Goal: Task Accomplishment & Management: Complete application form

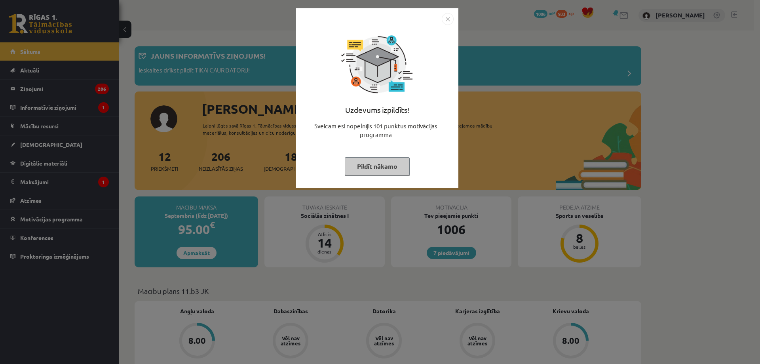
click at [452, 20] on img "Close" at bounding box center [448, 19] width 12 height 12
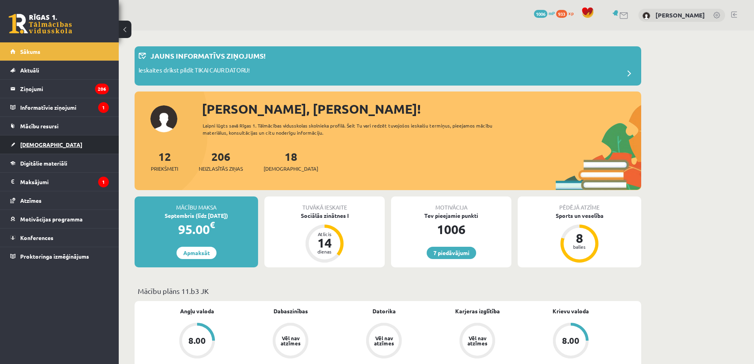
click at [74, 141] on link "[DEMOGRAPHIC_DATA]" at bounding box center [59, 144] width 99 height 18
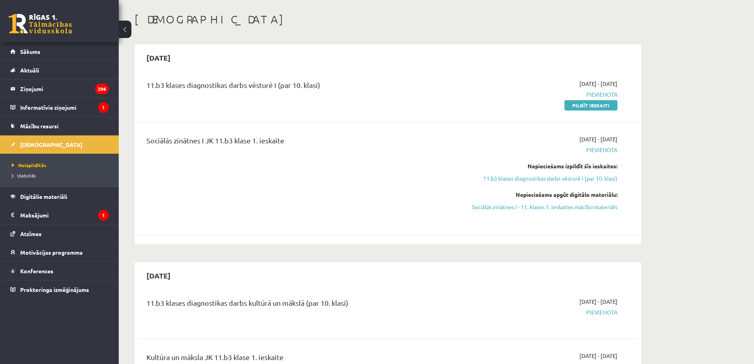
scroll to position [92, 0]
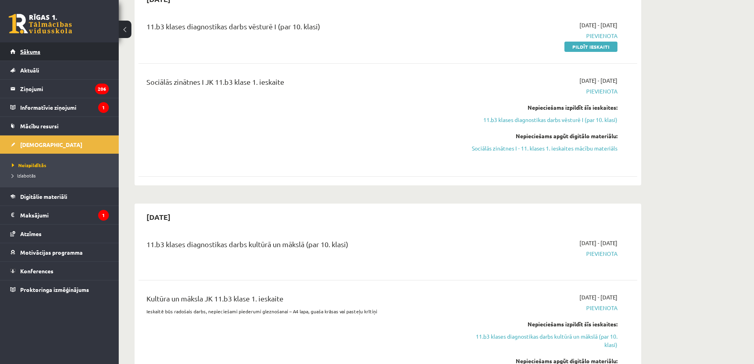
click at [100, 48] on link "Sākums" at bounding box center [59, 51] width 99 height 18
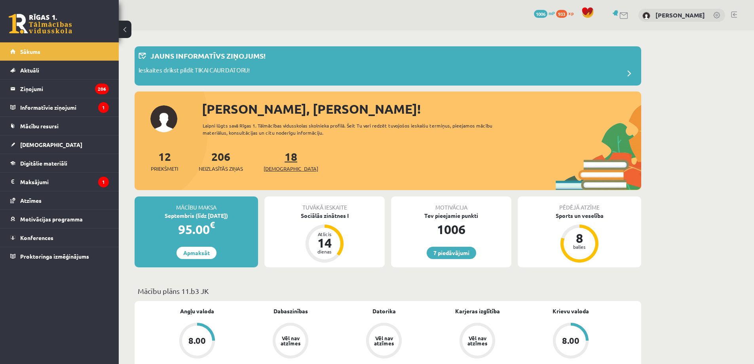
click at [277, 165] on span "[DEMOGRAPHIC_DATA]" at bounding box center [291, 169] width 55 height 8
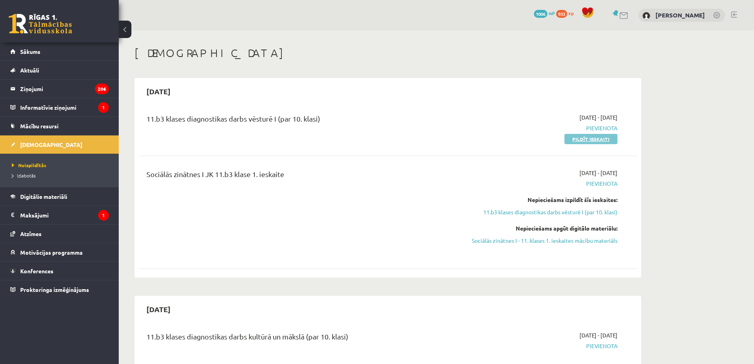
click at [583, 141] on link "Pildīt ieskaiti" at bounding box center [591, 139] width 53 height 10
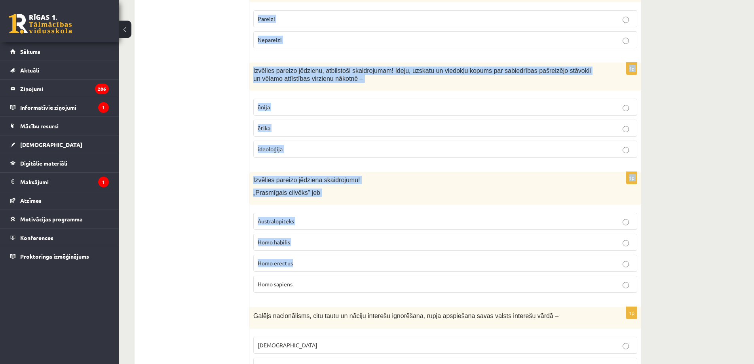
scroll to position [2604, 0]
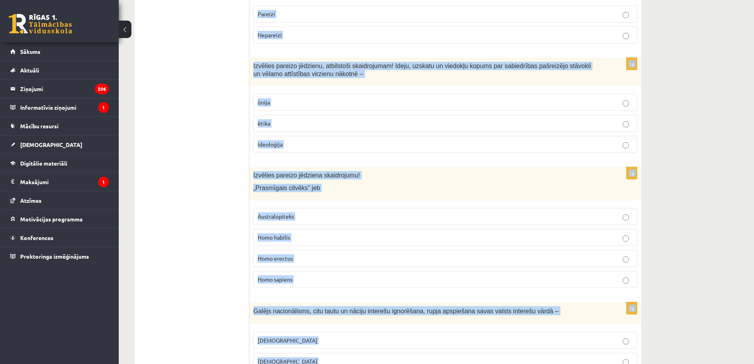
drag, startPoint x: 253, startPoint y: 153, endPoint x: 310, endPoint y: 314, distance: 170.8
copy form "Loremi dolorsit Ametcon ad elitseddo. eiusmodt, incididunt ut laboreetd magna a…"
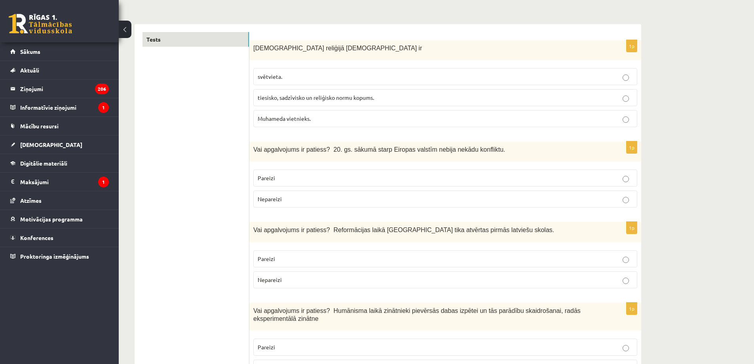
scroll to position [0, 0]
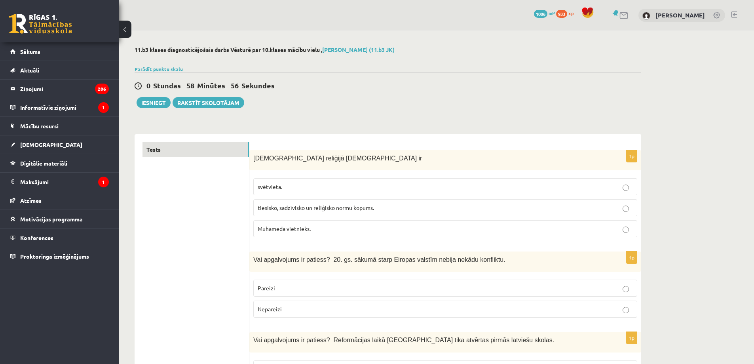
click at [325, 208] on span "tiesisko, sadzīvisko un reliģisko normu kopums." at bounding box center [316, 207] width 116 height 7
click at [271, 311] on span "Nepareizi" at bounding box center [270, 308] width 24 height 7
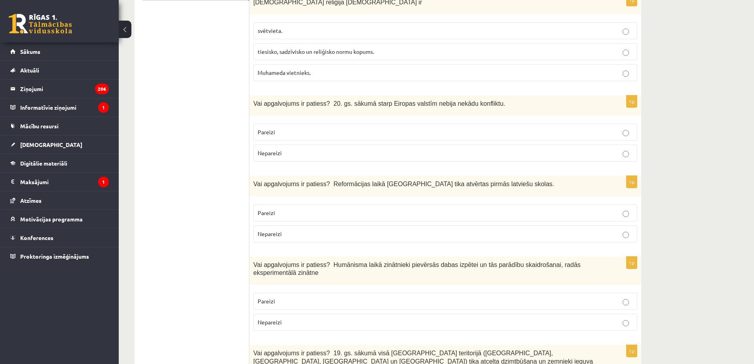
scroll to position [185, 0]
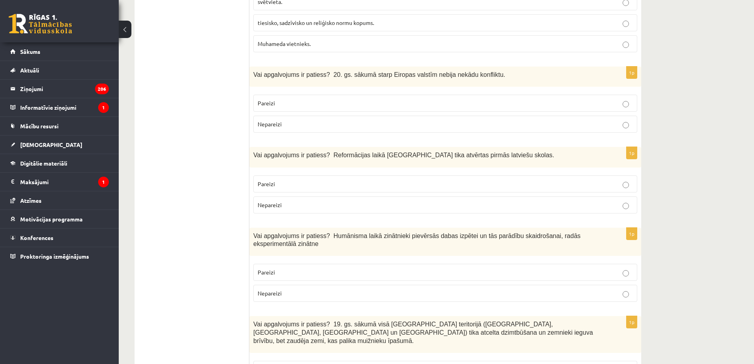
click at [295, 186] on p "Pareizi" at bounding box center [445, 184] width 375 height 8
click at [277, 297] on p "Nepareizi" at bounding box center [445, 293] width 375 height 8
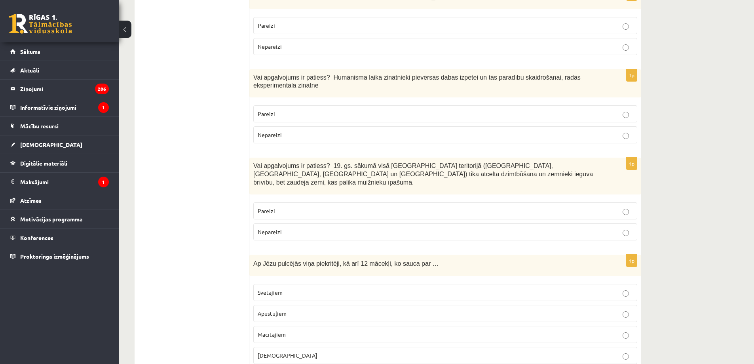
scroll to position [369, 0]
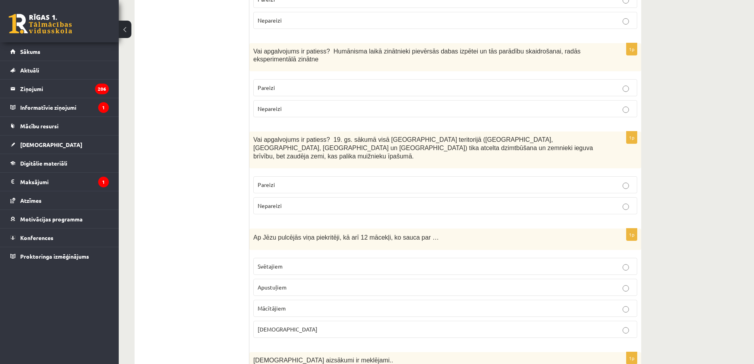
click at [279, 202] on span "Nepareizi" at bounding box center [270, 205] width 24 height 7
click at [285, 283] on span "Apustuļiem" at bounding box center [272, 286] width 29 height 7
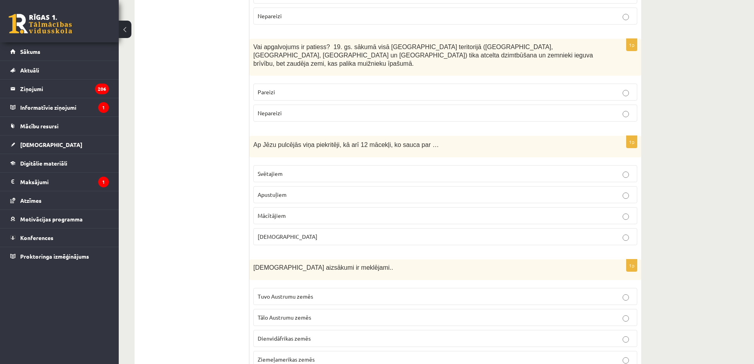
scroll to position [554, 0]
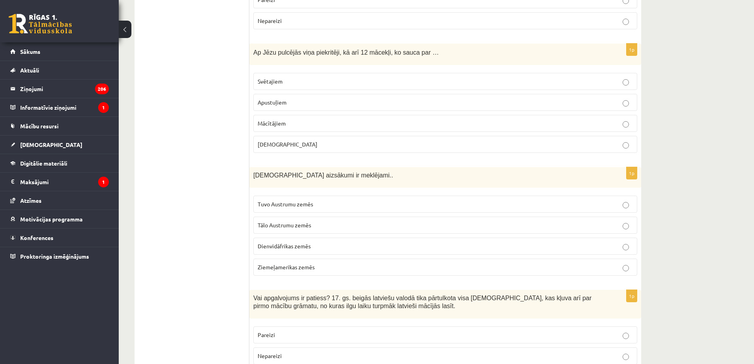
click at [298, 200] on span "Tuvo Austrumu zemēs" at bounding box center [285, 203] width 55 height 7
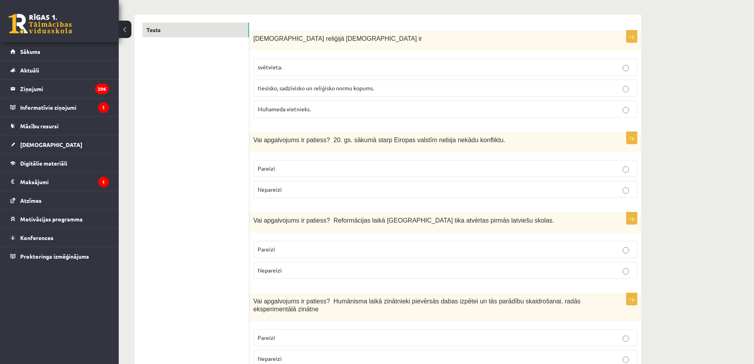
scroll to position [0, 0]
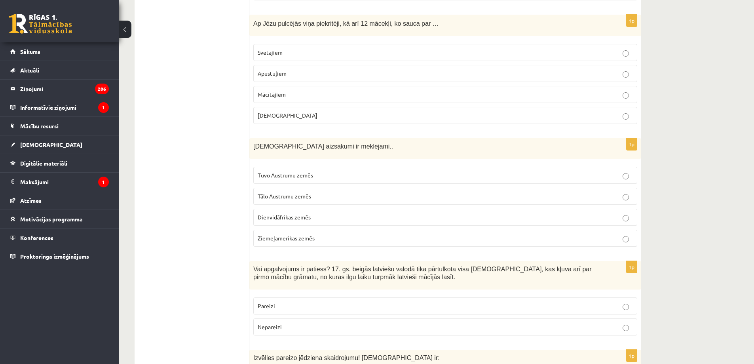
scroll to position [554, 0]
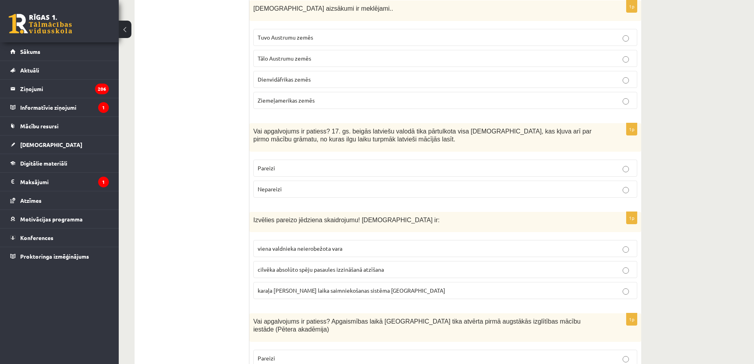
scroll to position [739, 0]
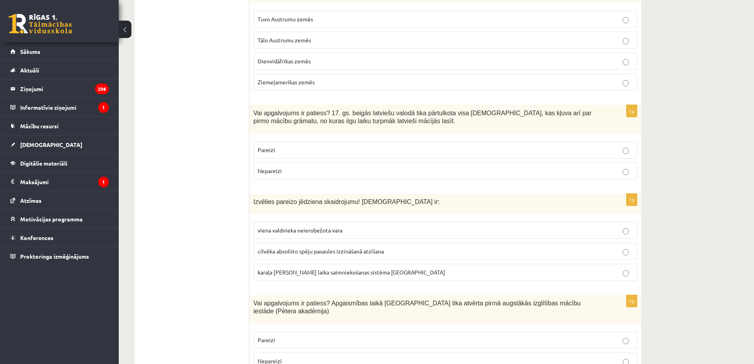
click at [286, 167] on p "Nepareizi" at bounding box center [445, 171] width 375 height 8
click at [299, 146] on p "Pareizi" at bounding box center [445, 150] width 375 height 8
click at [296, 226] on span "viena valdnieka neierobežota vara" at bounding box center [300, 229] width 85 height 7
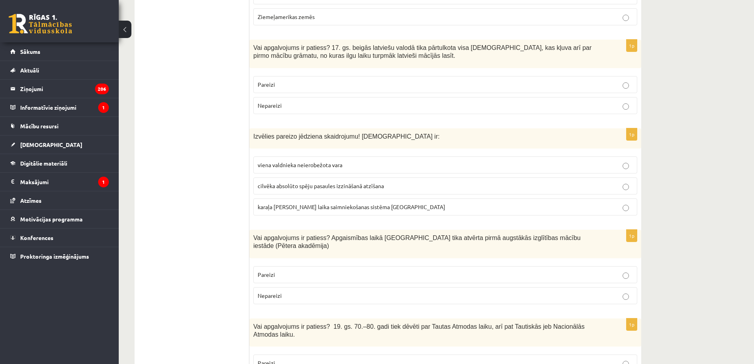
scroll to position [831, 0]
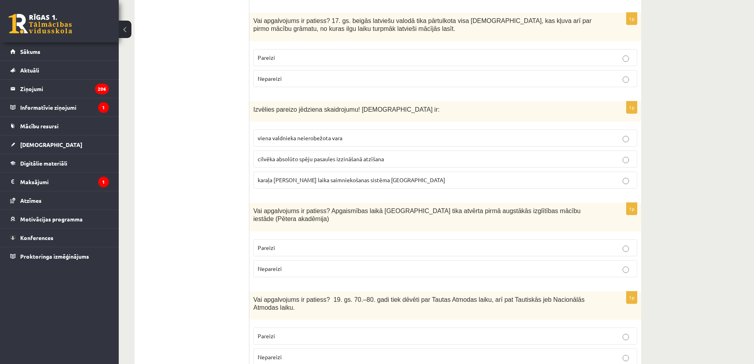
click at [281, 243] on p "Pareizi" at bounding box center [445, 247] width 375 height 8
click at [282, 353] on p "Nepareizi" at bounding box center [445, 357] width 375 height 8
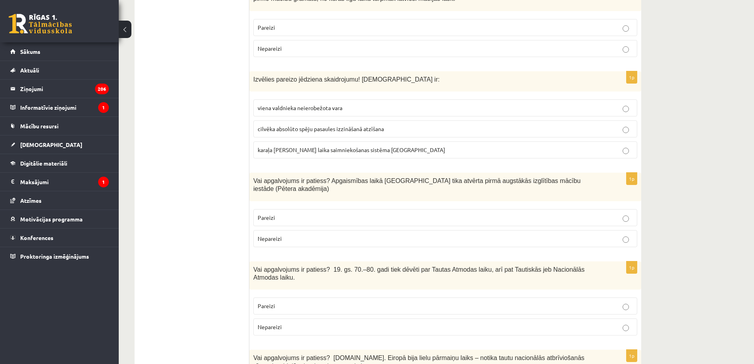
scroll to position [924, 0]
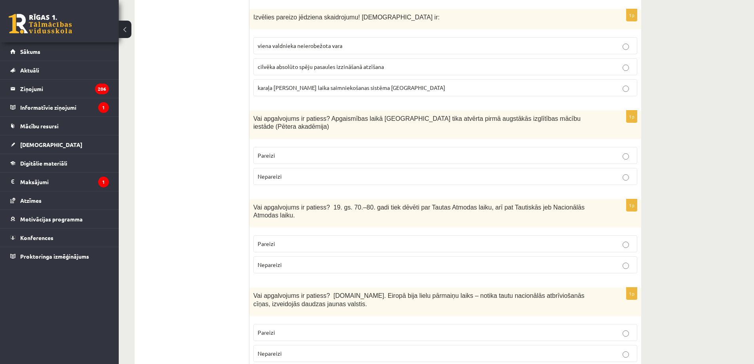
click at [285, 328] on p "Pareizi" at bounding box center [445, 332] width 375 height 8
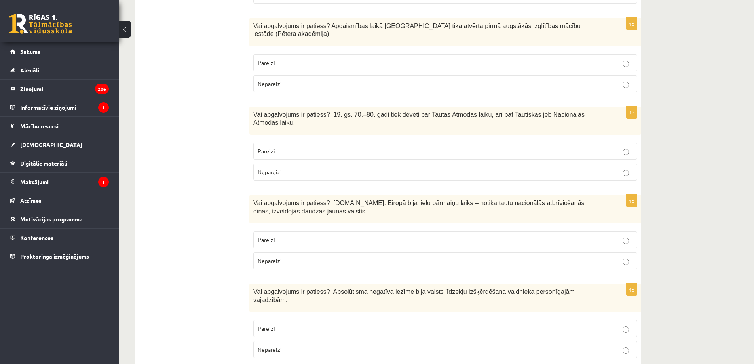
click at [268, 325] on span "Pareizi" at bounding box center [266, 328] width 17 height 7
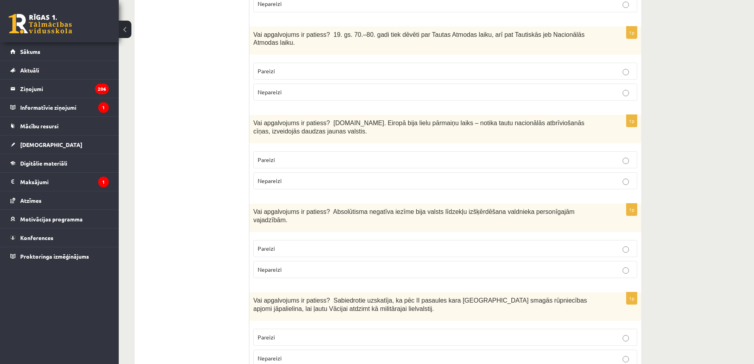
scroll to position [1201, 0]
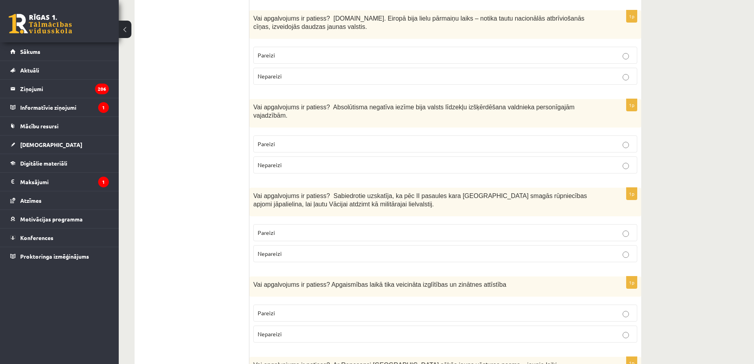
click at [282, 249] on p "Nepareizi" at bounding box center [445, 253] width 375 height 8
click at [280, 309] on p "Pareizi" at bounding box center [445, 313] width 375 height 8
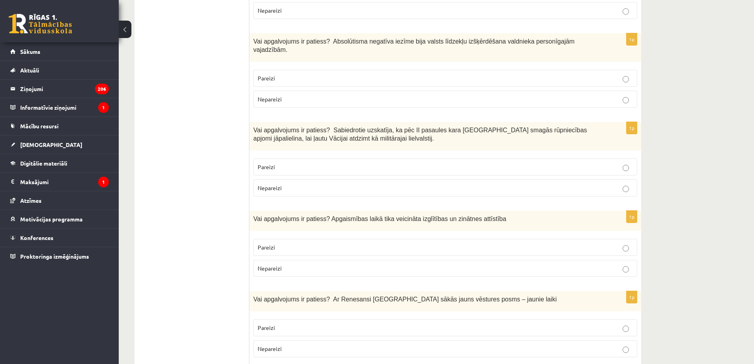
scroll to position [1293, 0]
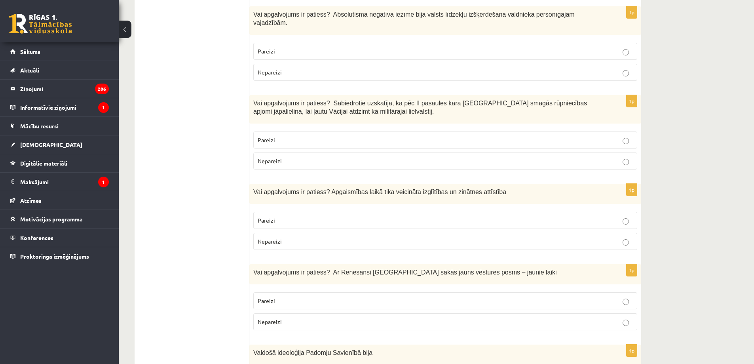
click at [281, 297] on p "Pareizi" at bounding box center [445, 301] width 375 height 8
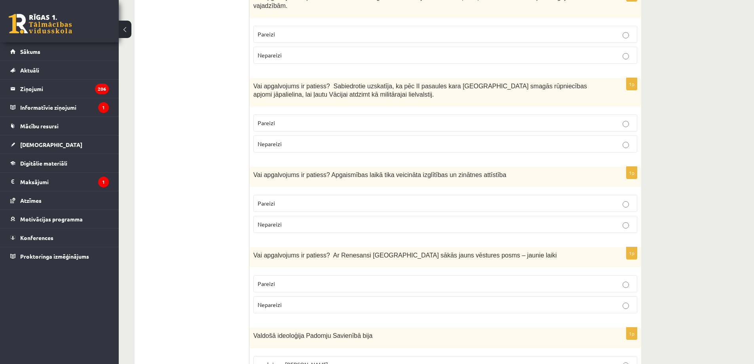
scroll to position [1386, 0]
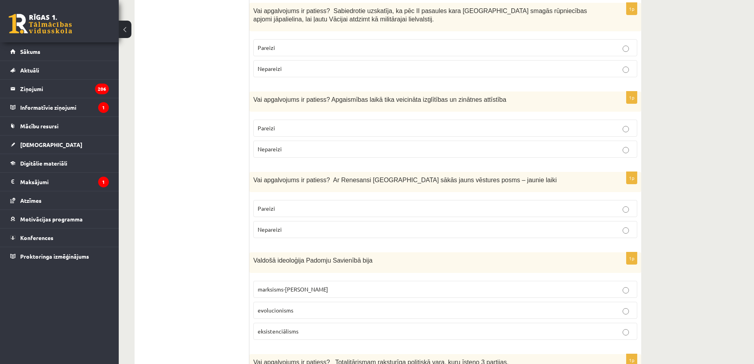
click at [290, 285] on span "marksisms-[PERSON_NAME]" at bounding box center [293, 288] width 70 height 7
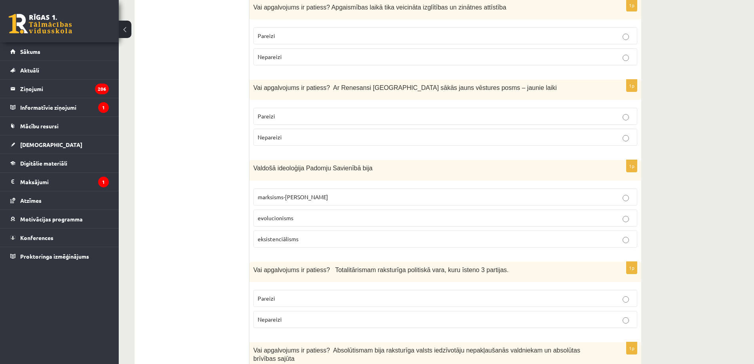
scroll to position [1570, 0]
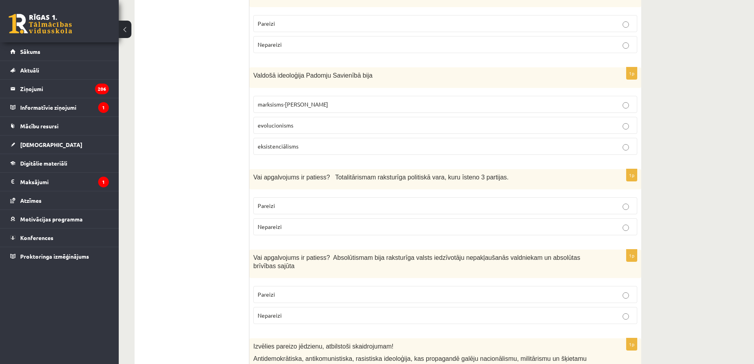
click at [272, 222] on p "Nepareizi" at bounding box center [445, 226] width 375 height 8
click at [283, 311] on p "Nepareizi" at bounding box center [445, 315] width 375 height 8
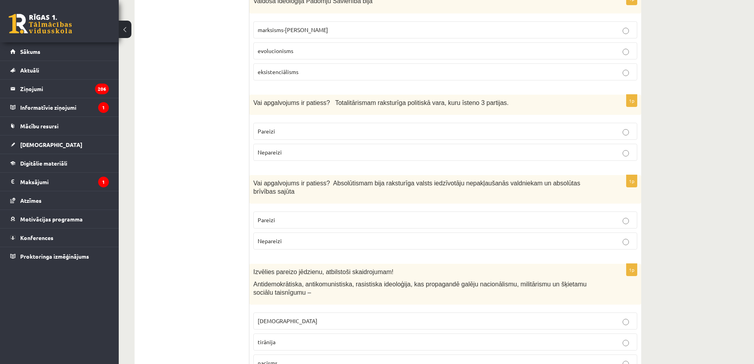
scroll to position [1663, 0]
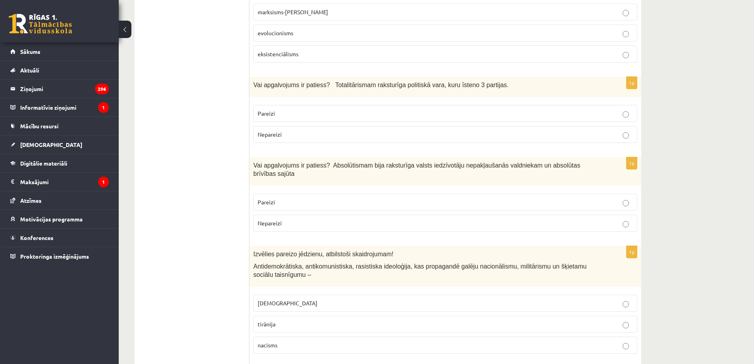
click at [291, 299] on p "[DEMOGRAPHIC_DATA]" at bounding box center [445, 303] width 375 height 8
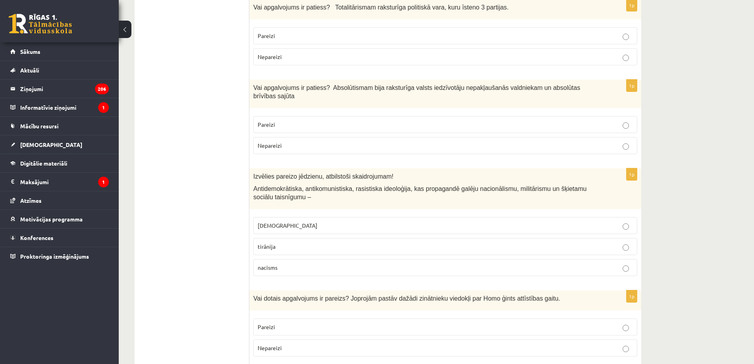
scroll to position [1755, 0]
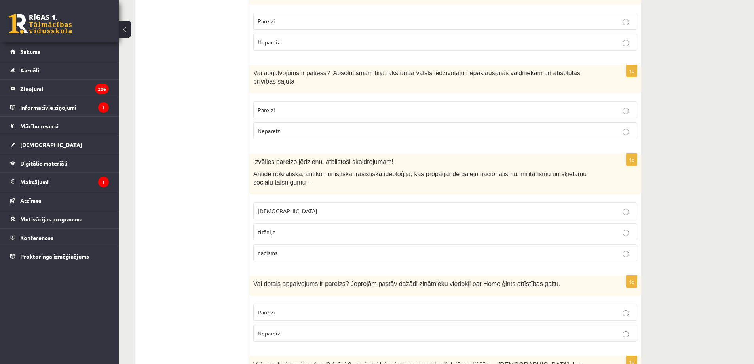
click at [282, 308] on p "Pareizi" at bounding box center [445, 312] width 375 height 8
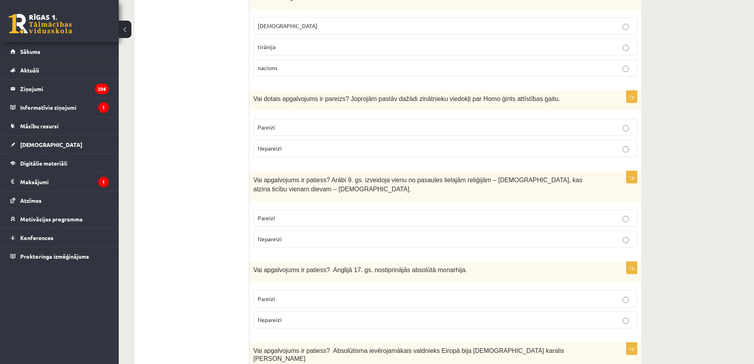
click at [292, 214] on p "Pareizi" at bounding box center [445, 218] width 375 height 8
click at [280, 316] on span "Nepareizi" at bounding box center [270, 319] width 24 height 7
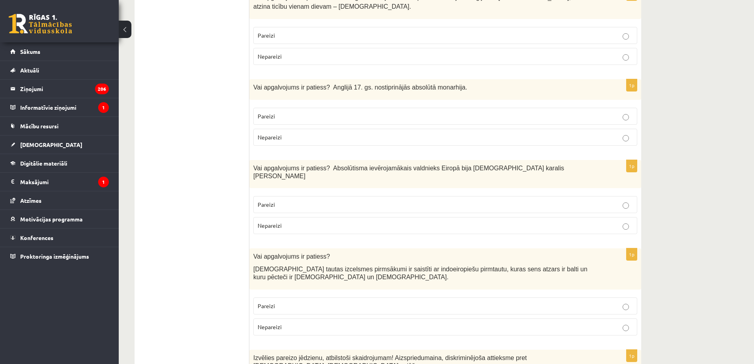
scroll to position [2125, 0]
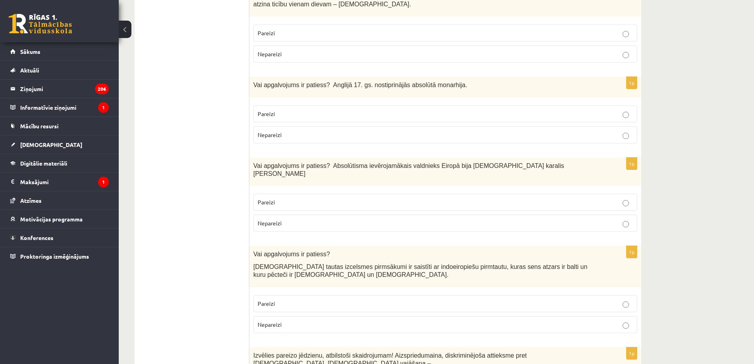
click at [289, 194] on label "Pareizi" at bounding box center [445, 202] width 384 height 17
click at [281, 299] on p "Pareizi" at bounding box center [445, 303] width 375 height 8
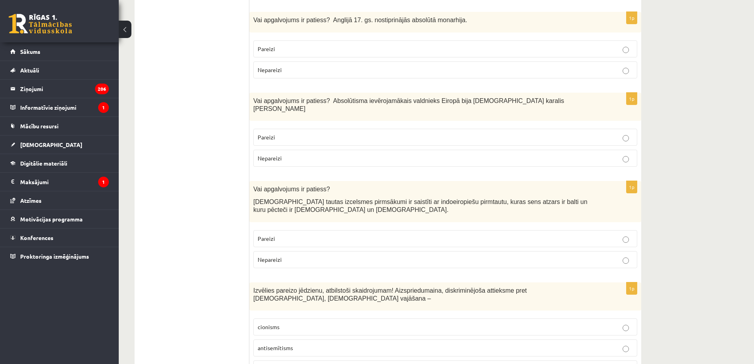
scroll to position [2217, 0]
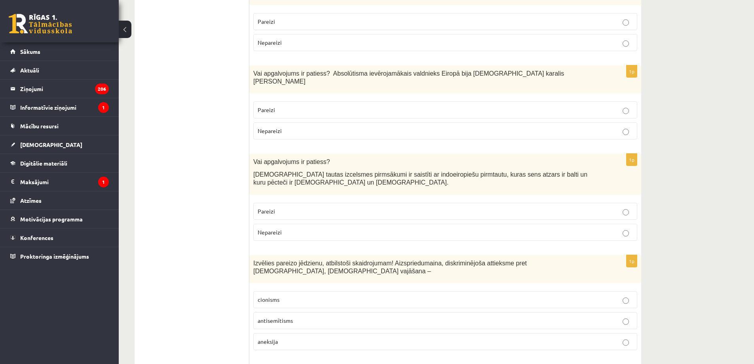
click at [282, 317] on span "antisemītisms" at bounding box center [275, 320] width 35 height 7
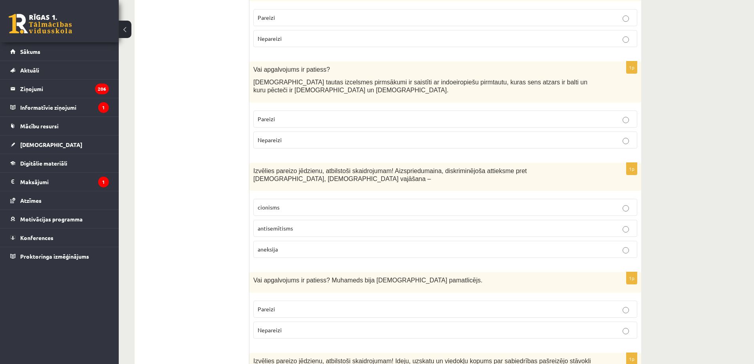
click at [268, 305] on span "Pareizi" at bounding box center [266, 308] width 17 height 7
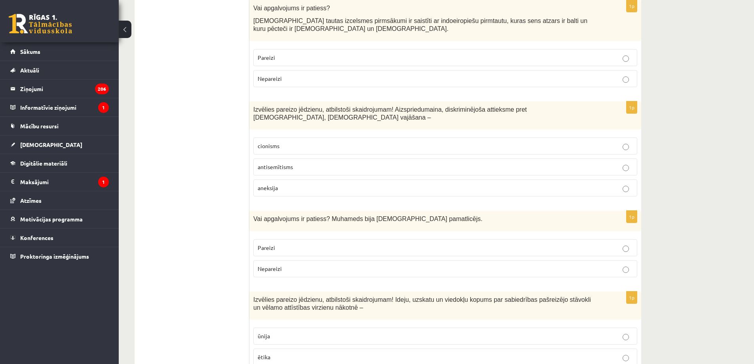
scroll to position [2402, 0]
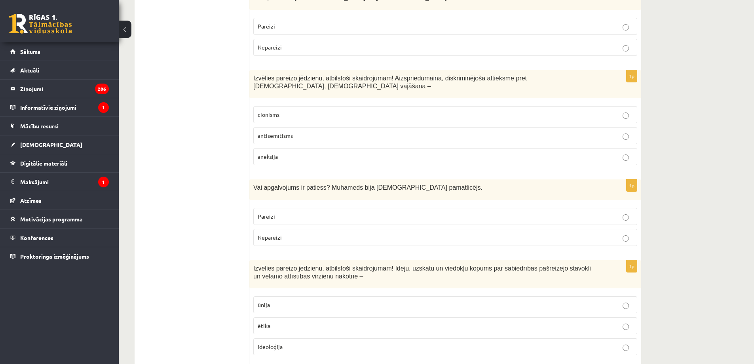
click at [278, 343] on span "ideoloģija" at bounding box center [270, 346] width 25 height 7
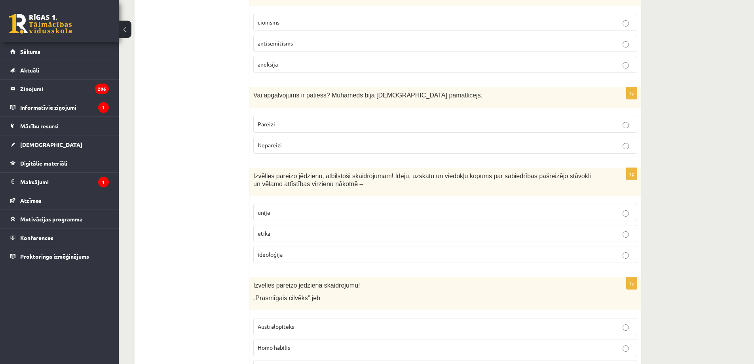
click at [295, 343] on p "Homo habilis" at bounding box center [445, 347] width 375 height 8
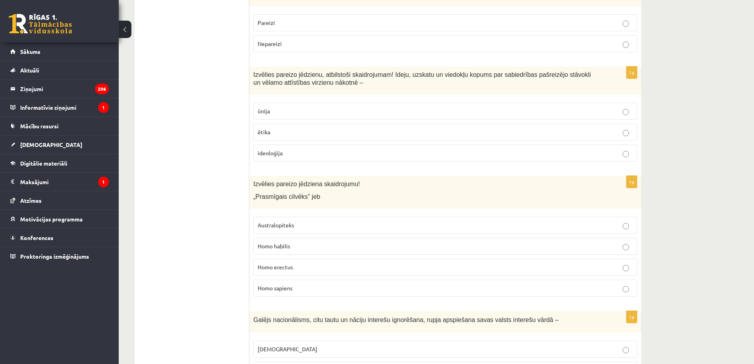
scroll to position [2604, 0]
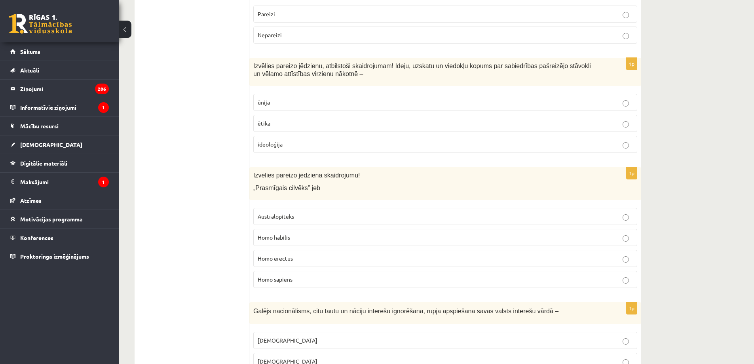
click at [304, 332] on label "[DEMOGRAPHIC_DATA]" at bounding box center [445, 340] width 384 height 17
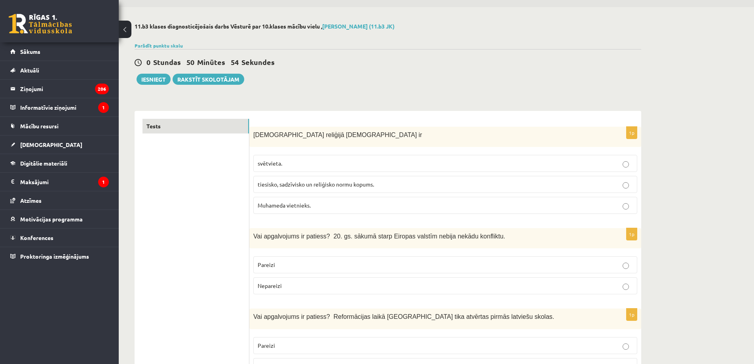
scroll to position [0, 0]
